Goal: Information Seeking & Learning: Learn about a topic

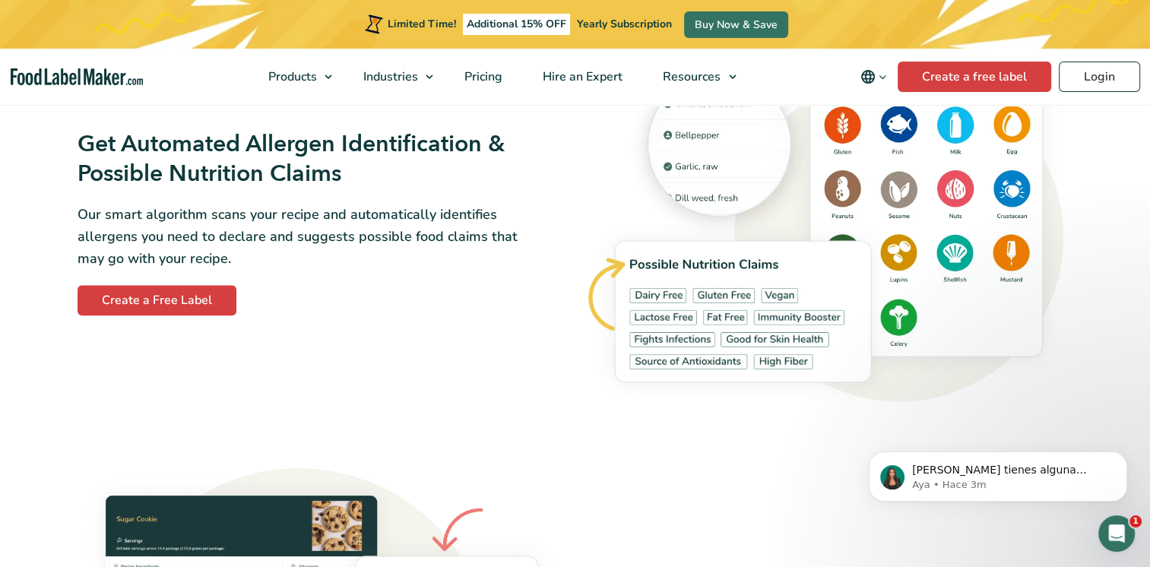
scroll to position [1763, 0]
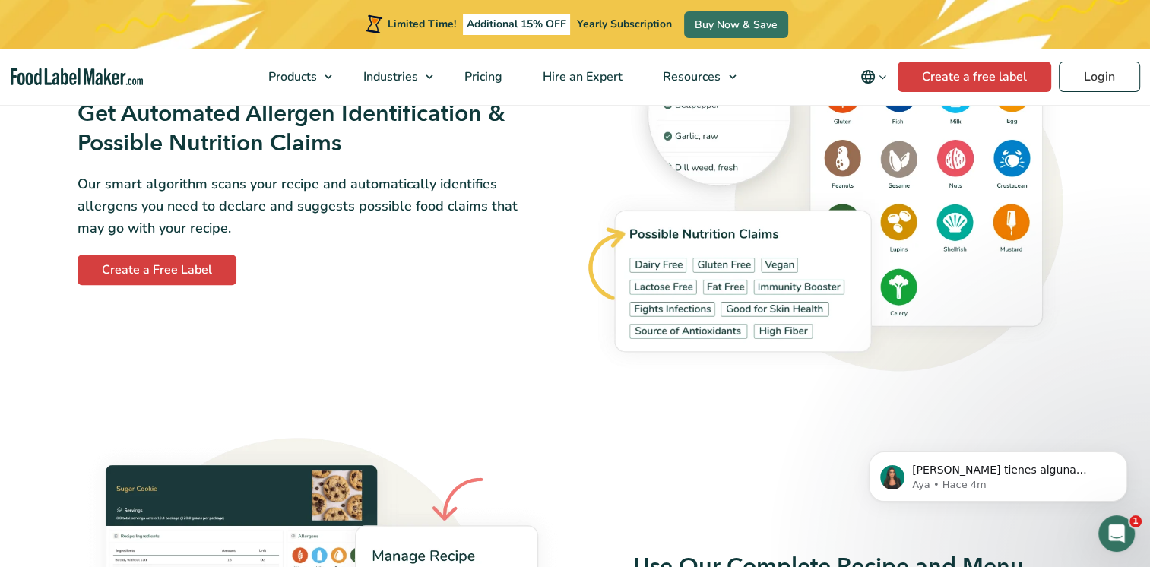
click at [556, 287] on div "Get Automated Allergen Identification & Possible Nutrition Claims Our smart alg…" at bounding box center [321, 192] width 507 height 204
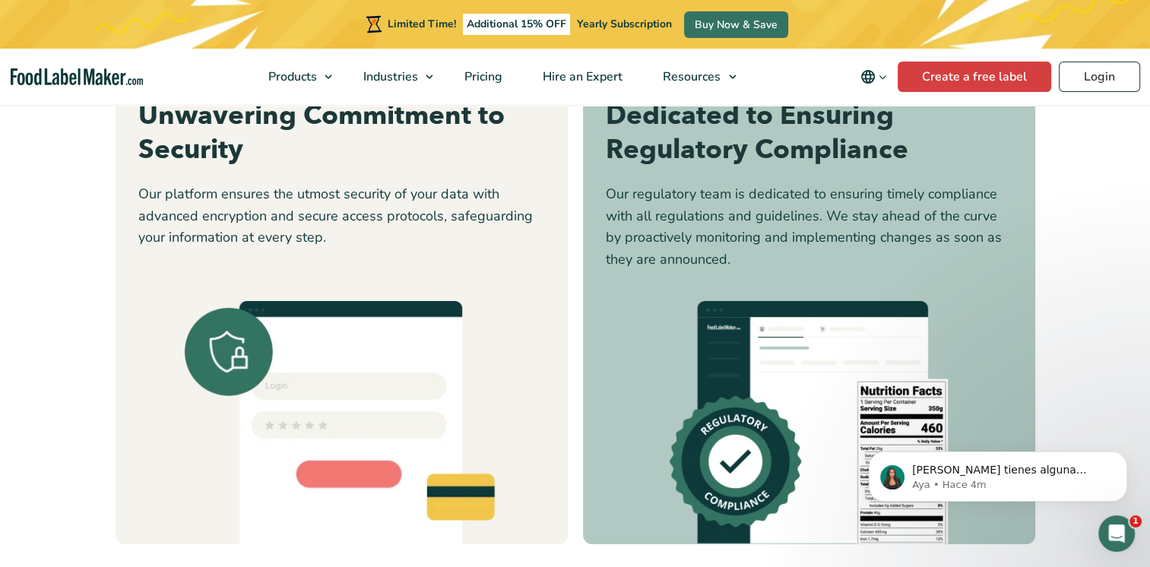
scroll to position [4803, 0]
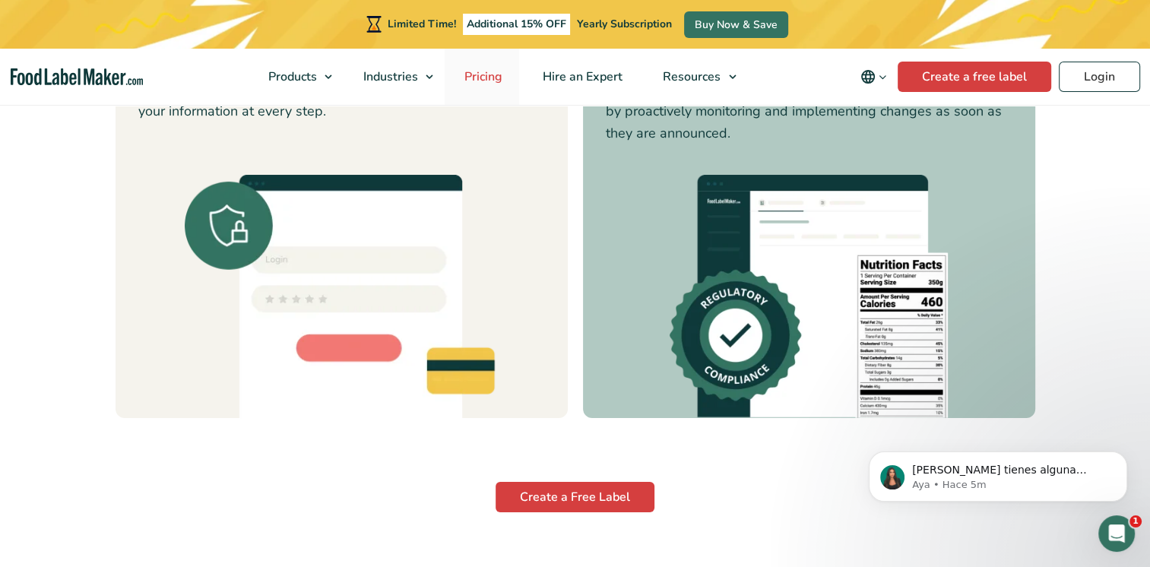
click at [492, 68] on span "Pricing" at bounding box center [482, 76] width 44 height 17
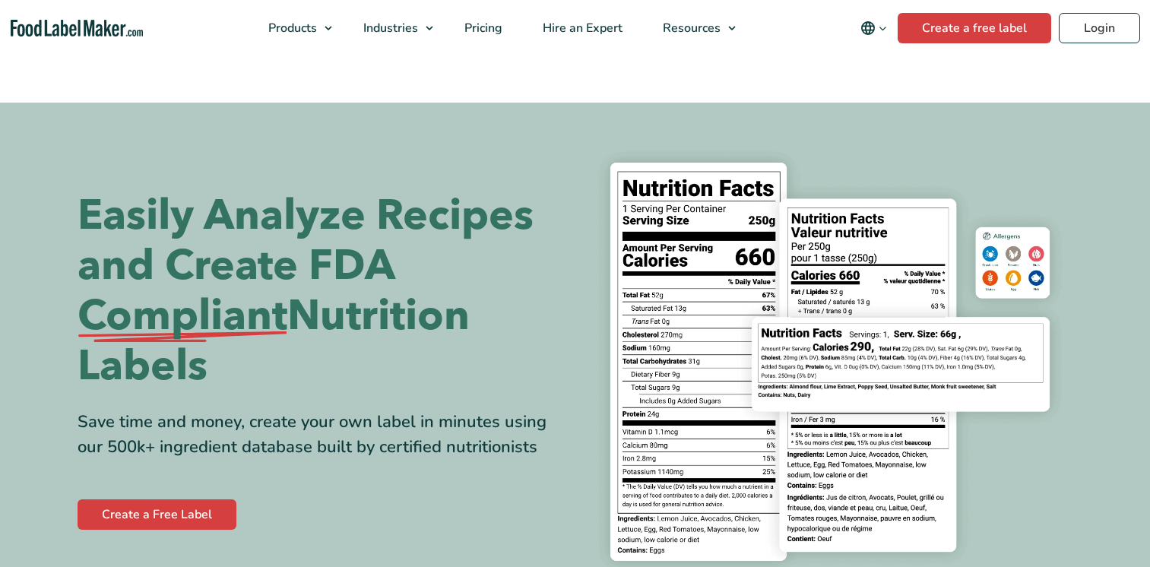
click at [444, 202] on h1 "Easily Analyze Recipes and Create FDA Compliant Nutrition Labels" at bounding box center [321, 291] width 486 height 201
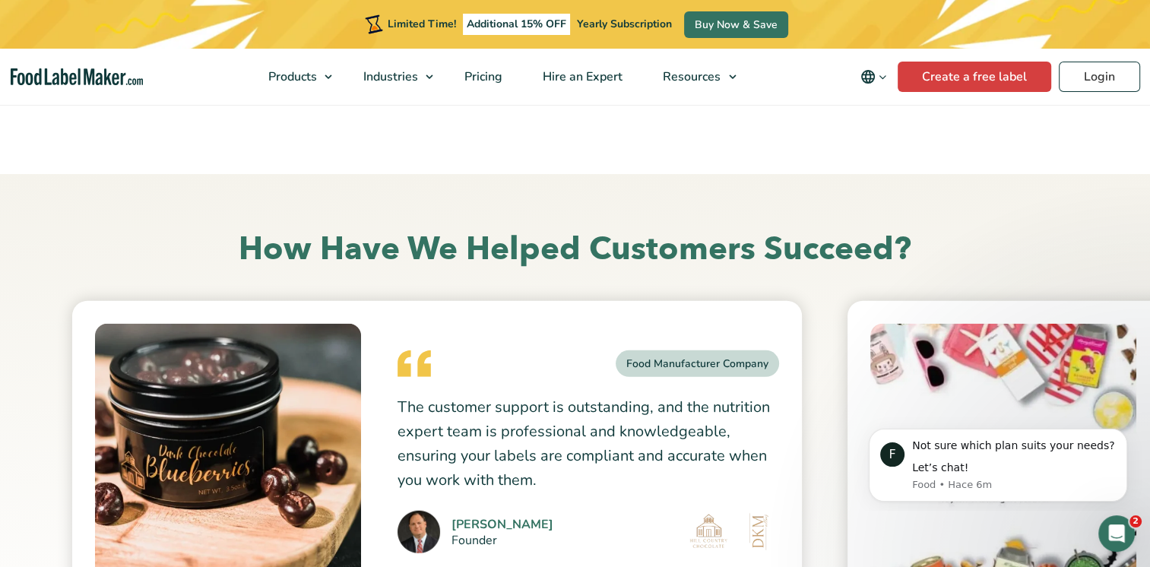
scroll to position [4012, 0]
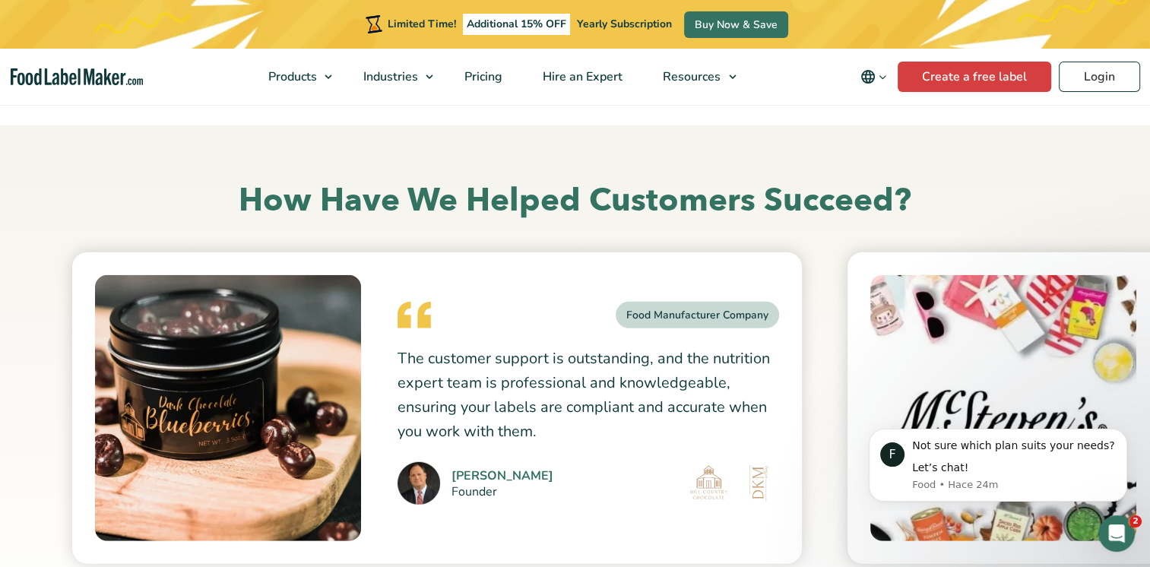
click at [711, 181] on h2 "How Have We Helped Customers Succeed?" at bounding box center [575, 201] width 995 height 42
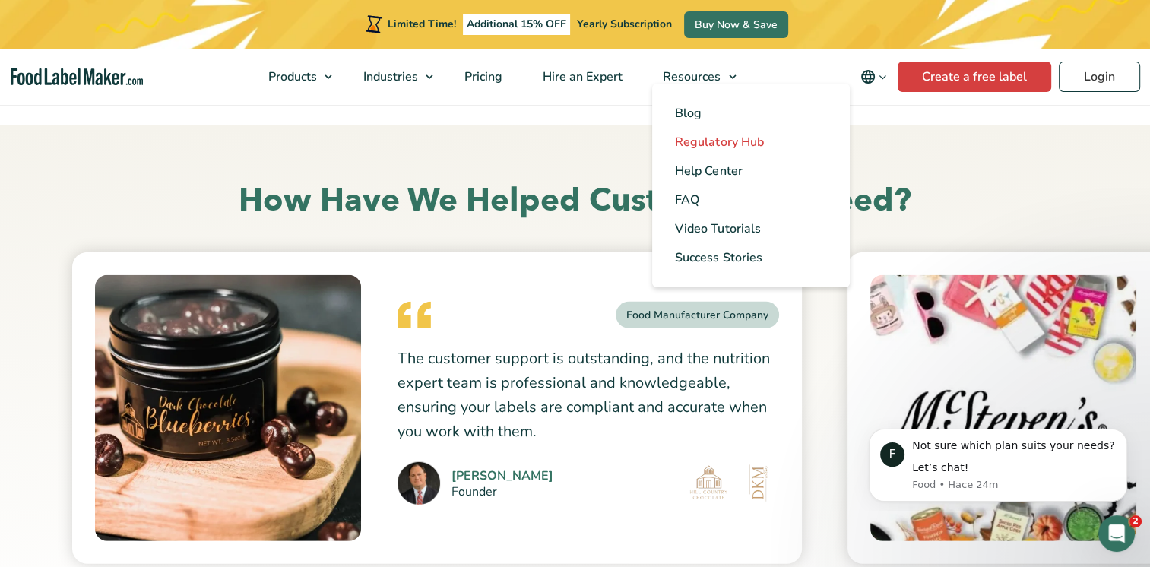
click at [720, 137] on span "Regulatory Hub" at bounding box center [719, 142] width 88 height 17
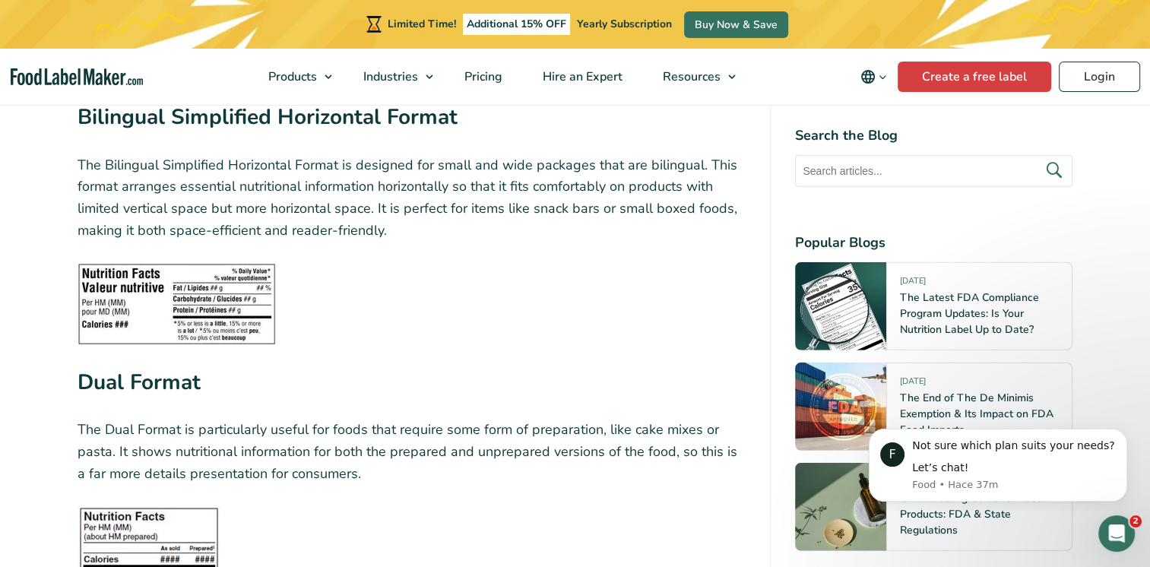
scroll to position [4032, 0]
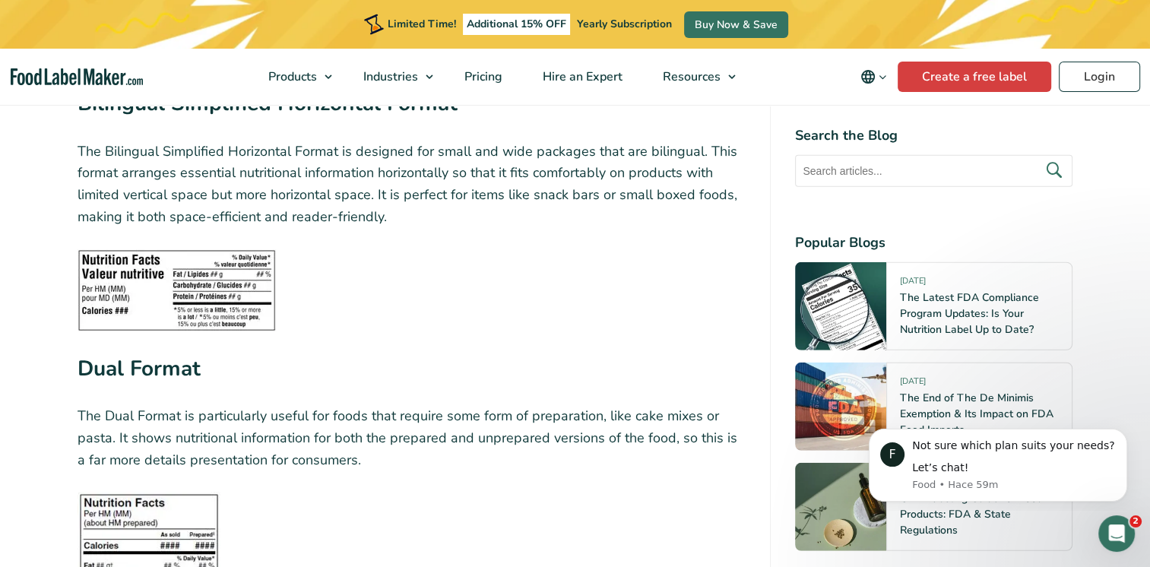
click at [529, 251] on figure at bounding box center [412, 290] width 669 height 82
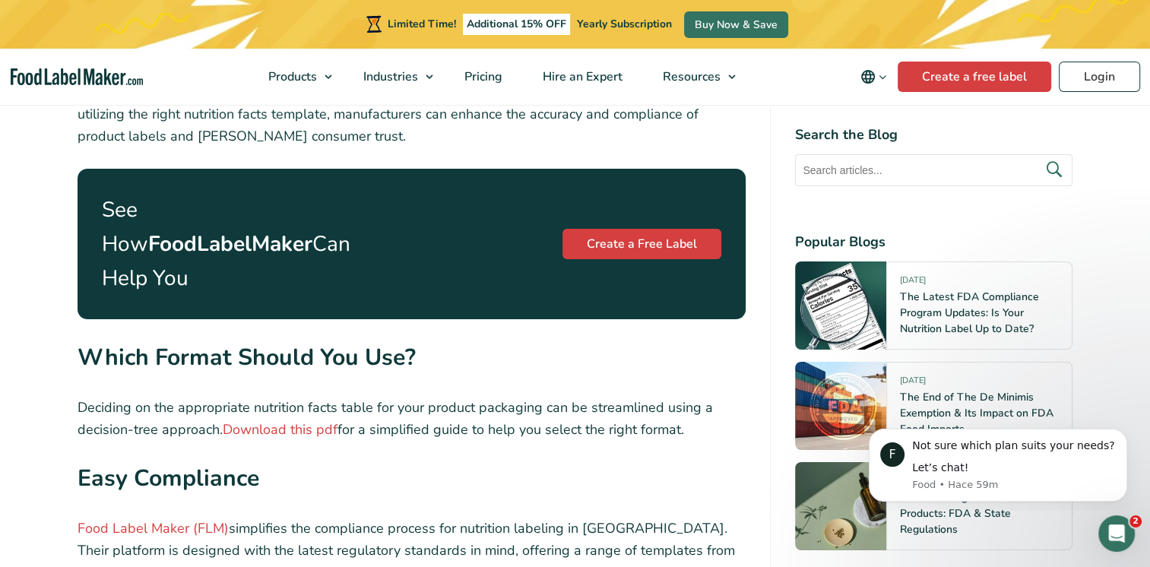
scroll to position [5278, 0]
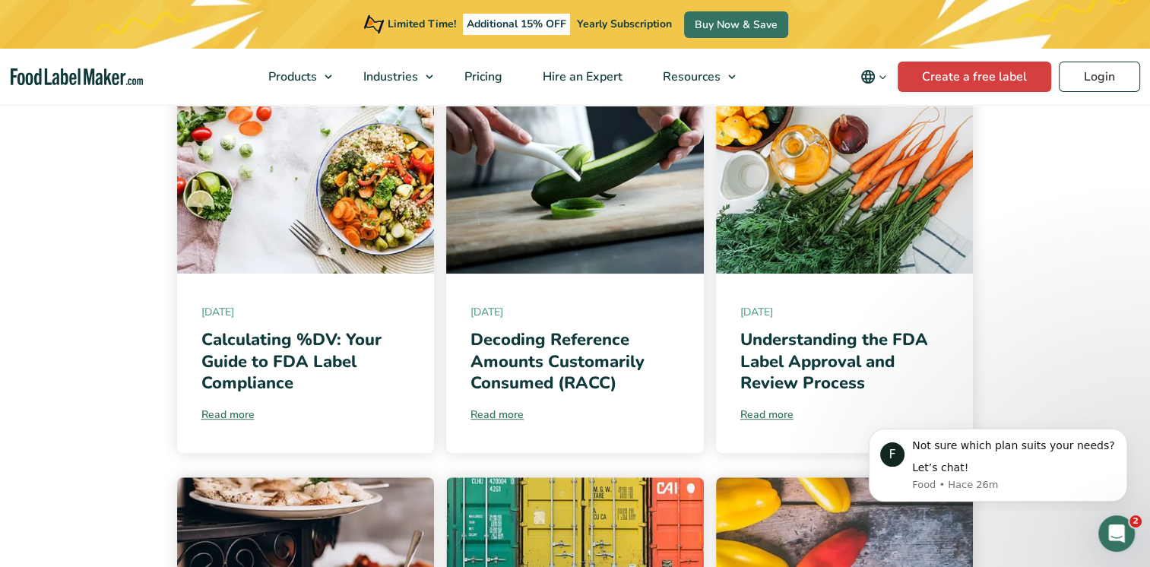
scroll to position [825, 0]
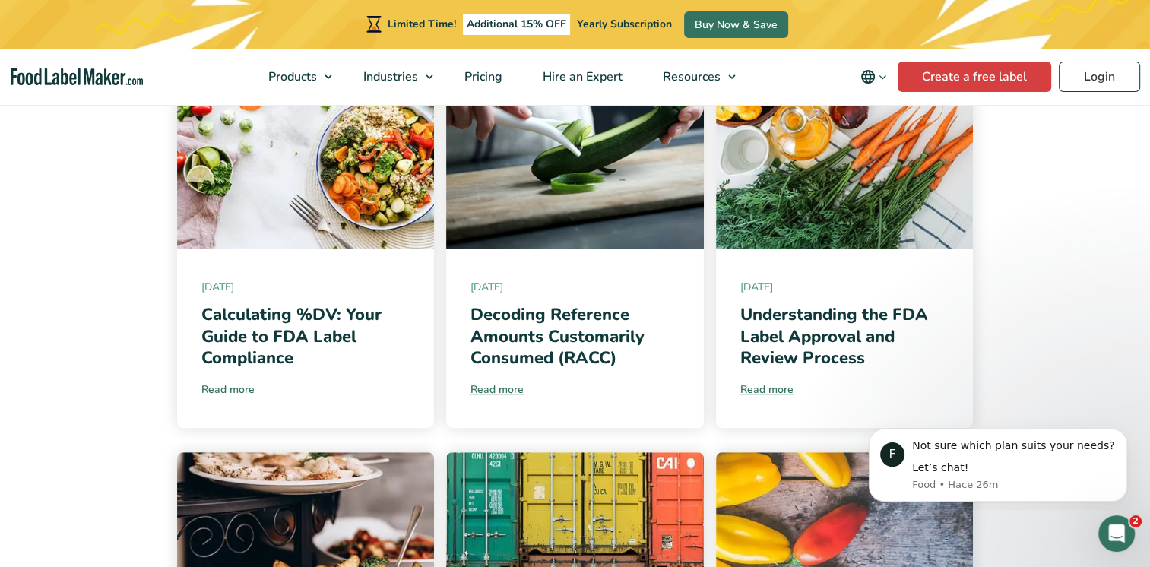
click at [249, 384] on link "Read more" at bounding box center [305, 389] width 209 height 16
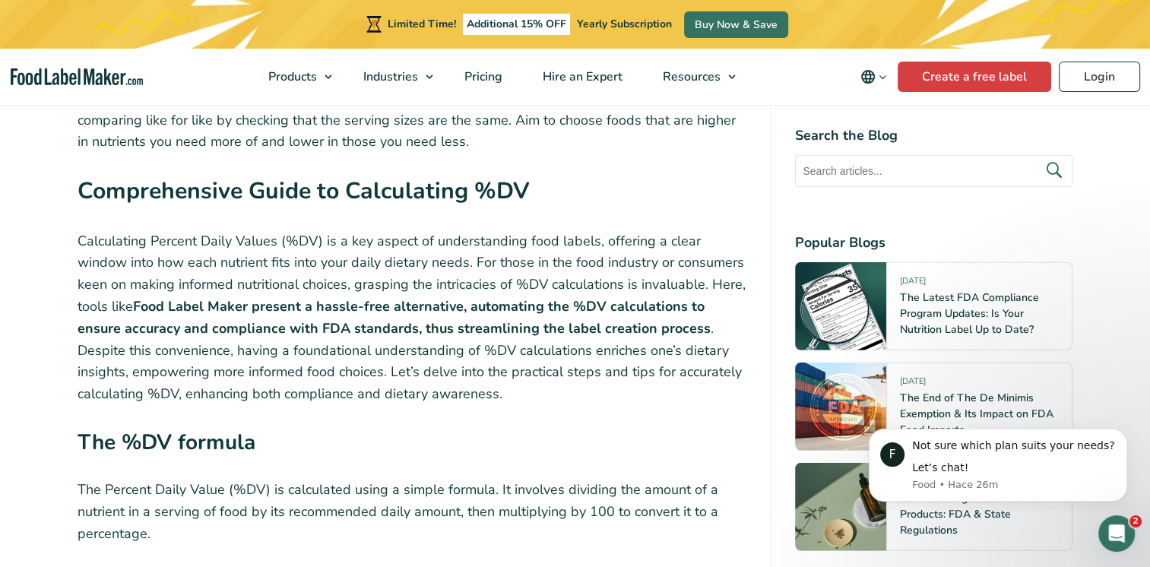
scroll to position [4012, 0]
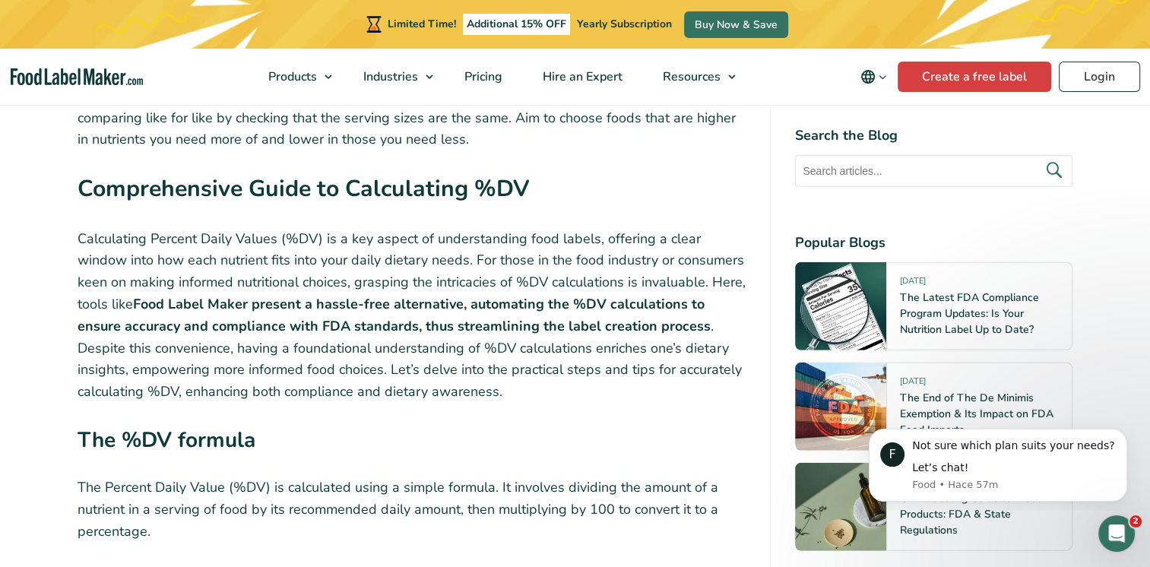
click at [428, 228] on p "Calculating Percent Daily Values (%DV) is a key aspect of understanding food la…" at bounding box center [412, 315] width 669 height 175
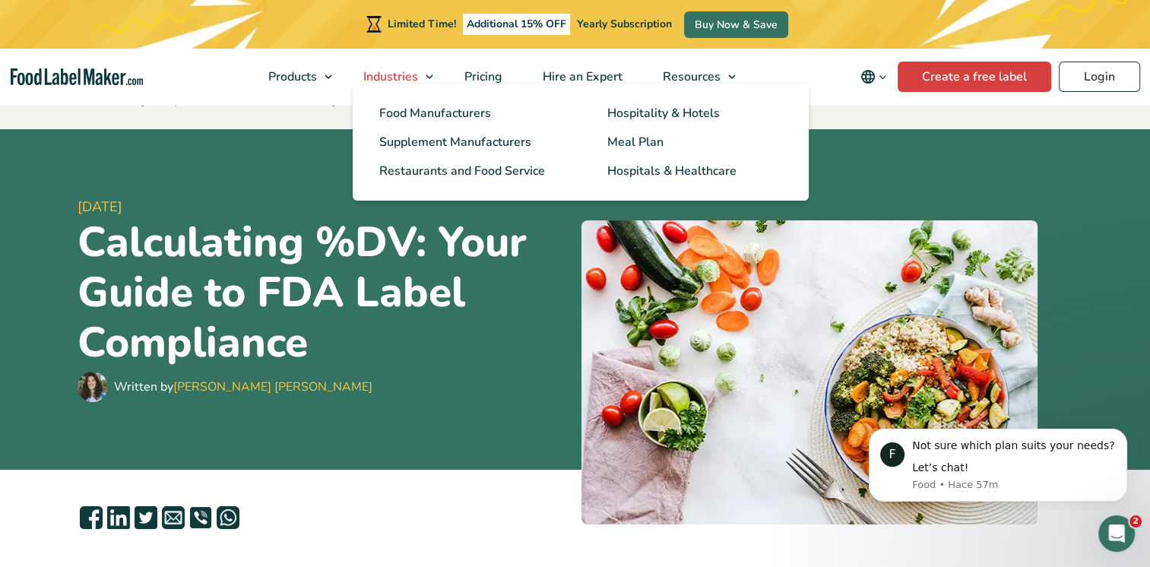
scroll to position [0, 0]
